Goal: Task Accomplishment & Management: Manage account settings

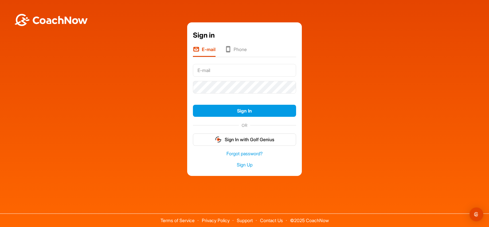
click at [217, 68] on input "text" at bounding box center [244, 70] width 103 height 13
type input "[EMAIL_ADDRESS][DOMAIN_NAME]"
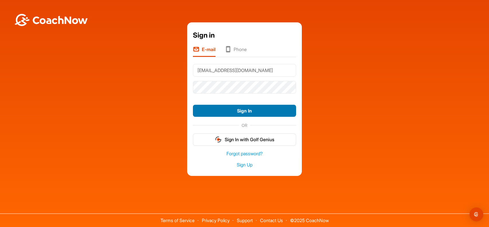
click at [239, 110] on button "Sign In" at bounding box center [244, 111] width 103 height 12
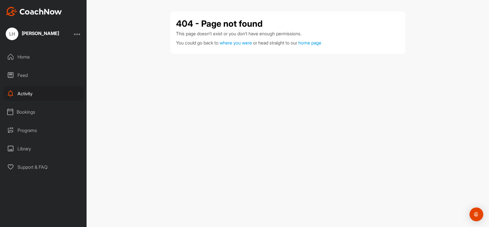
click at [20, 95] on div "Activity" at bounding box center [43, 93] width 81 height 14
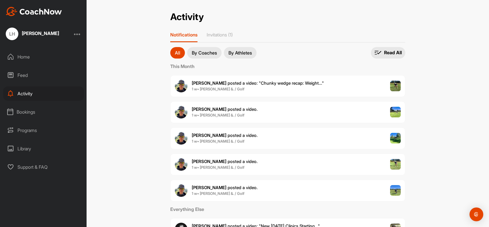
click at [225, 31] on div "Activity Activity Notifications Invitations (1) All By Coaches By Athletes All …" at bounding box center [287, 168] width 246 height 315
click at [223, 33] on p "Invitations (1)" at bounding box center [220, 35] width 26 height 6
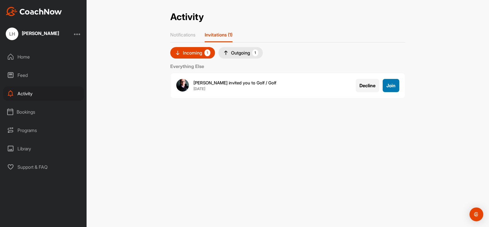
click at [392, 83] on span "Join" at bounding box center [390, 85] width 9 height 6
